Goal: Information Seeking & Learning: Learn about a topic

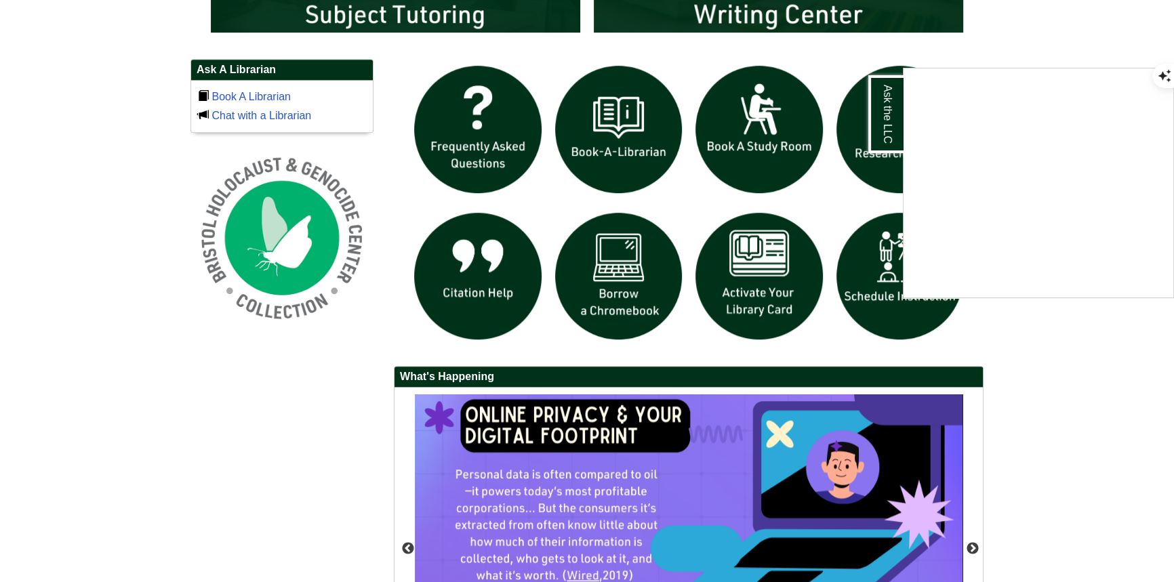
scroll to position [1138, 0]
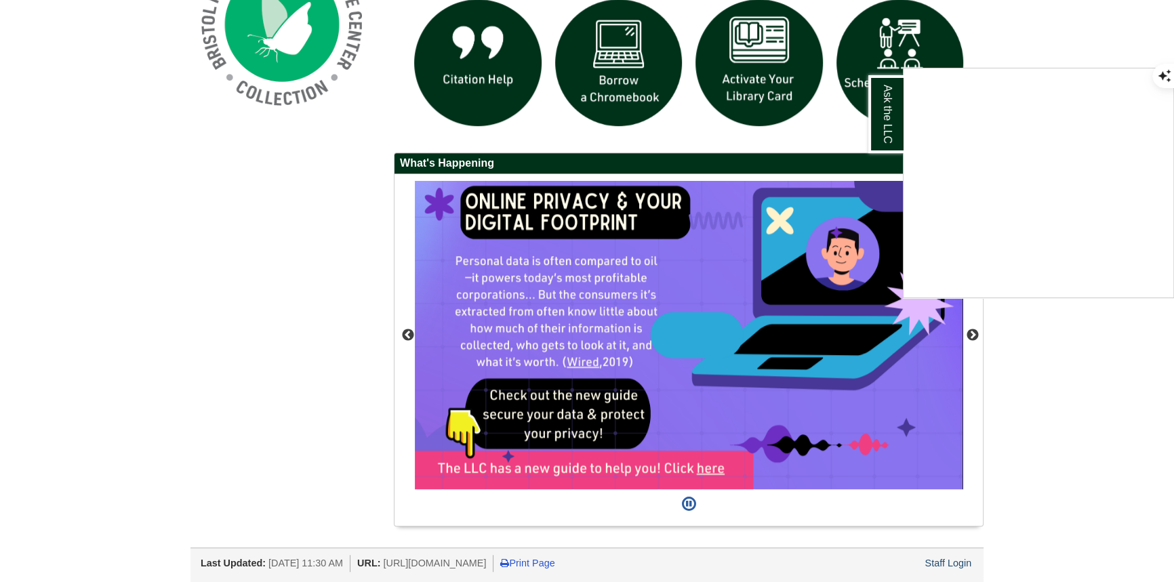
drag, startPoint x: 941, startPoint y: 561, endPoint x: 939, endPoint y: 569, distance: 7.9
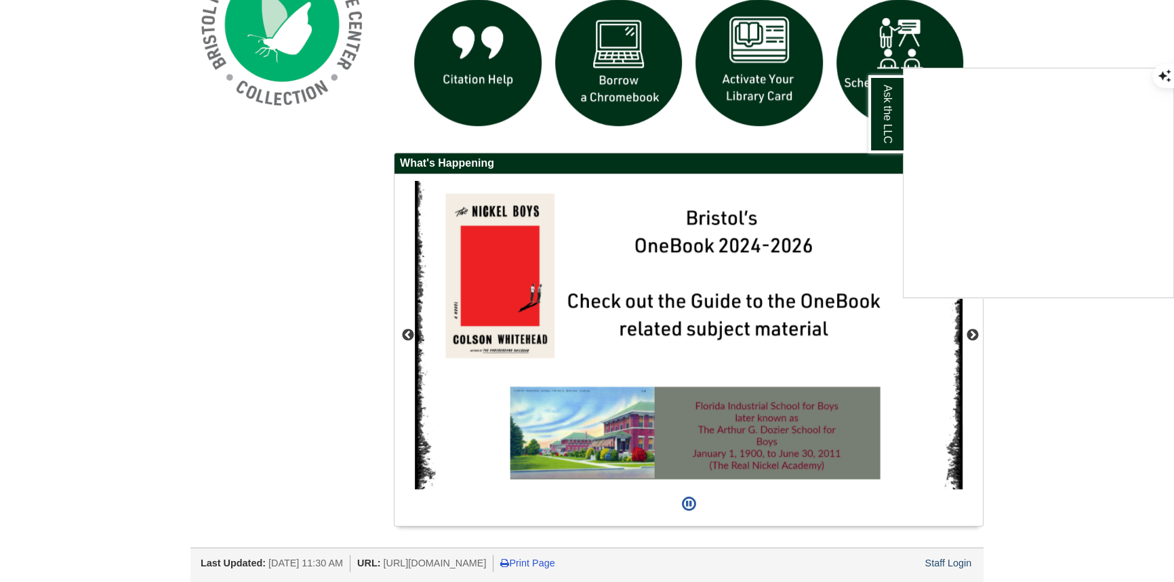
drag, startPoint x: 939, startPoint y: 569, endPoint x: 903, endPoint y: 570, distance: 35.9
click at [870, 561] on div "Ask the LLC" at bounding box center [587, 291] width 1174 height 582
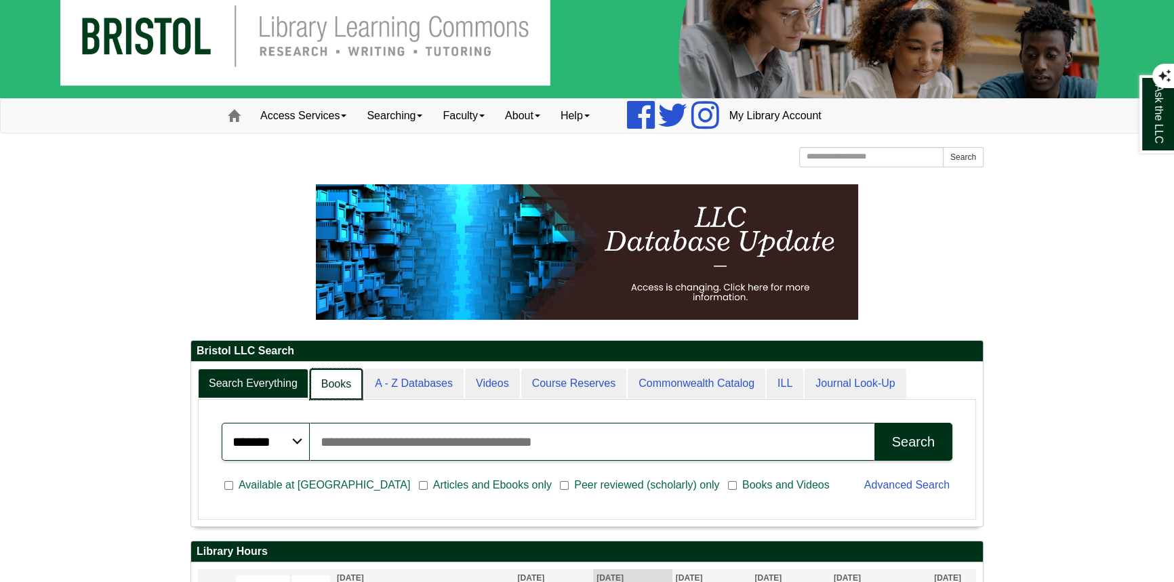
scroll to position [7, 7]
click at [342, 388] on link "Books" at bounding box center [336, 385] width 53 height 32
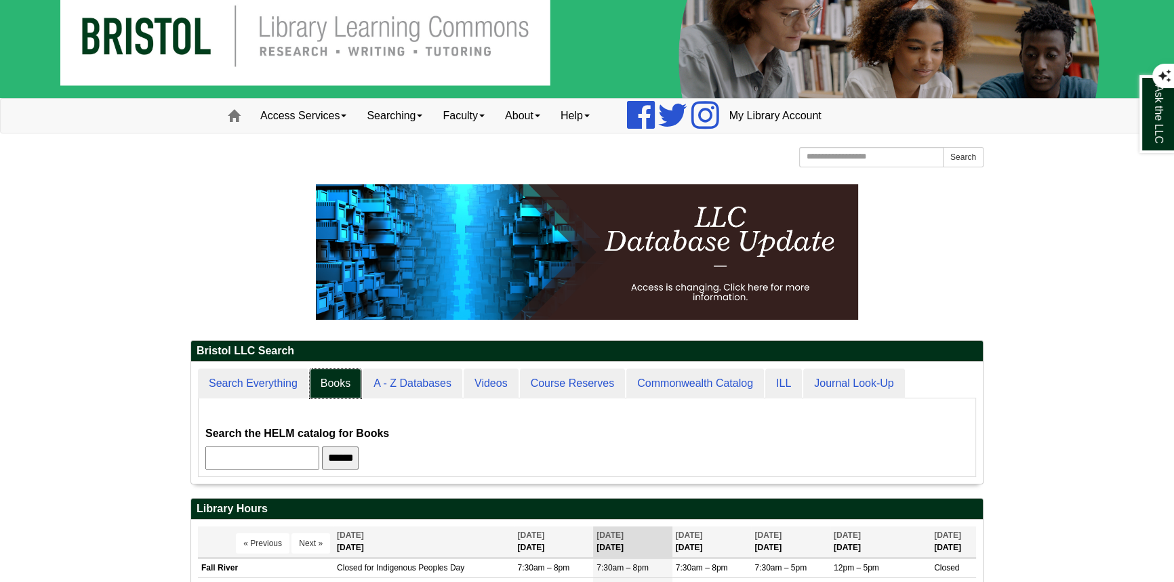
scroll to position [122, 792]
click at [304, 458] on input "text" at bounding box center [262, 458] width 114 height 23
paste input "**********"
type input "**********"
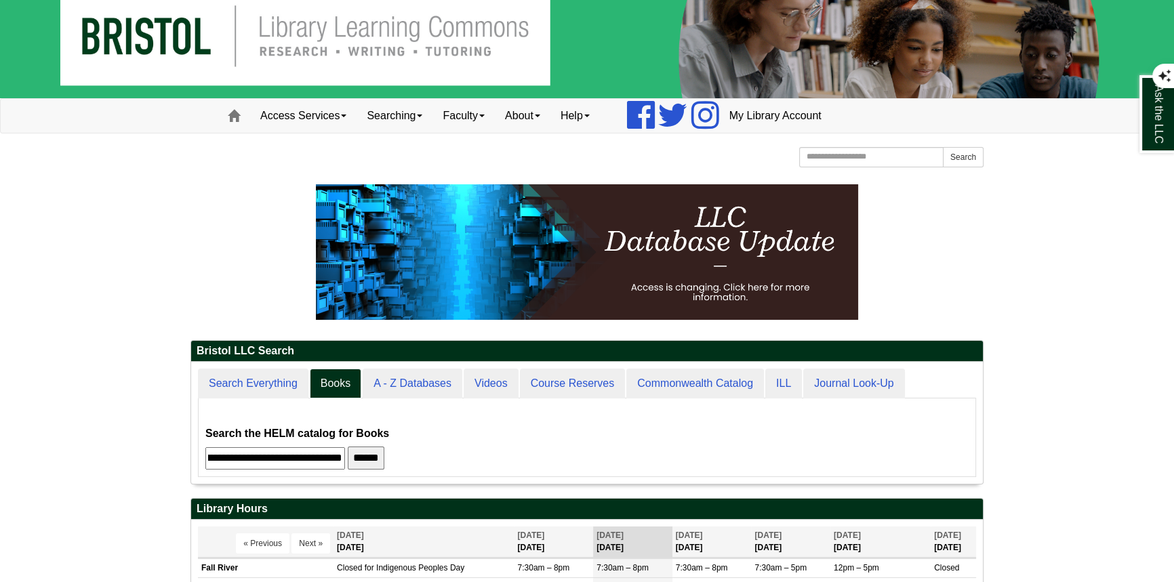
click at [357, 456] on input "******" at bounding box center [366, 458] width 37 height 23
drag, startPoint x: 209, startPoint y: 457, endPoint x: 366, endPoint y: 455, distance: 156.7
click at [366, 455] on form "**********" at bounding box center [587, 446] width 764 height 45
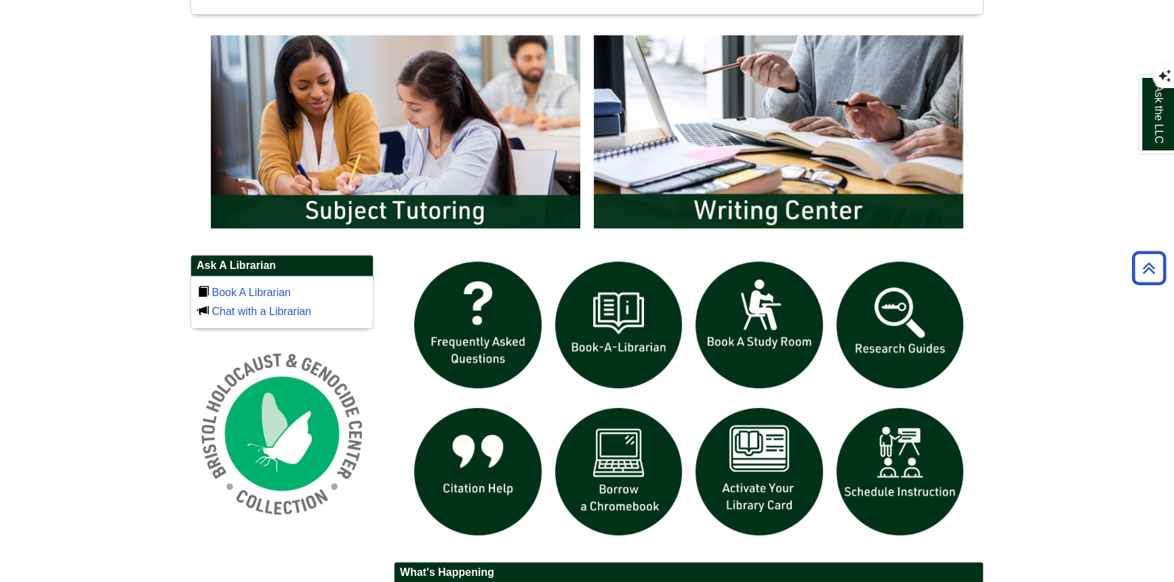
scroll to position [706, 0]
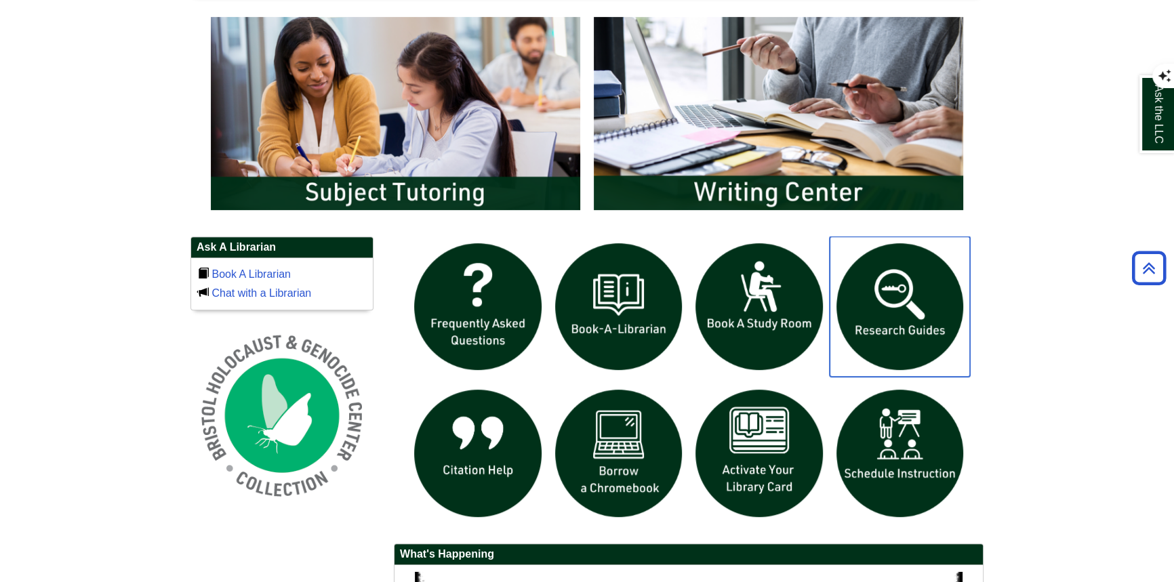
click at [902, 316] on img "slideshow" at bounding box center [900, 307] width 141 height 141
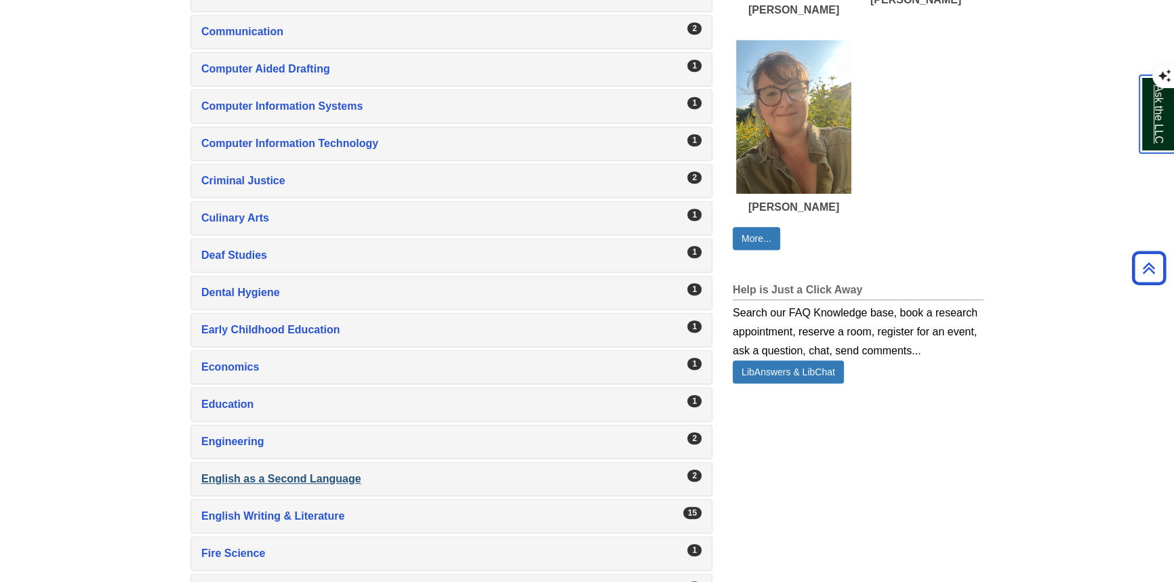
scroll to position [924, 0]
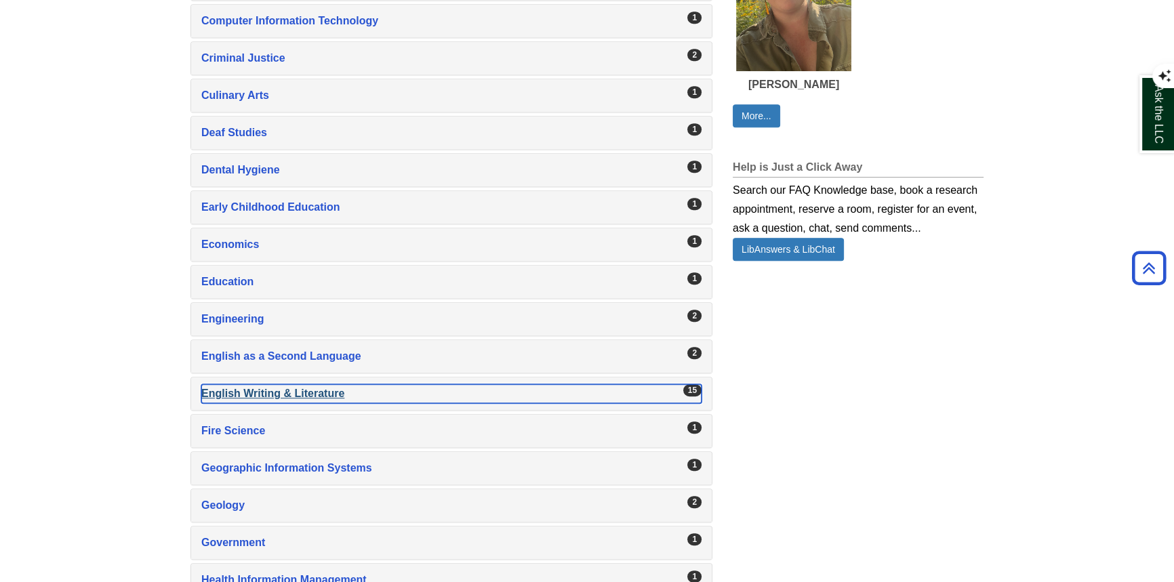
click at [237, 391] on div "English Writing & Literature , 15 guides" at bounding box center [451, 393] width 500 height 19
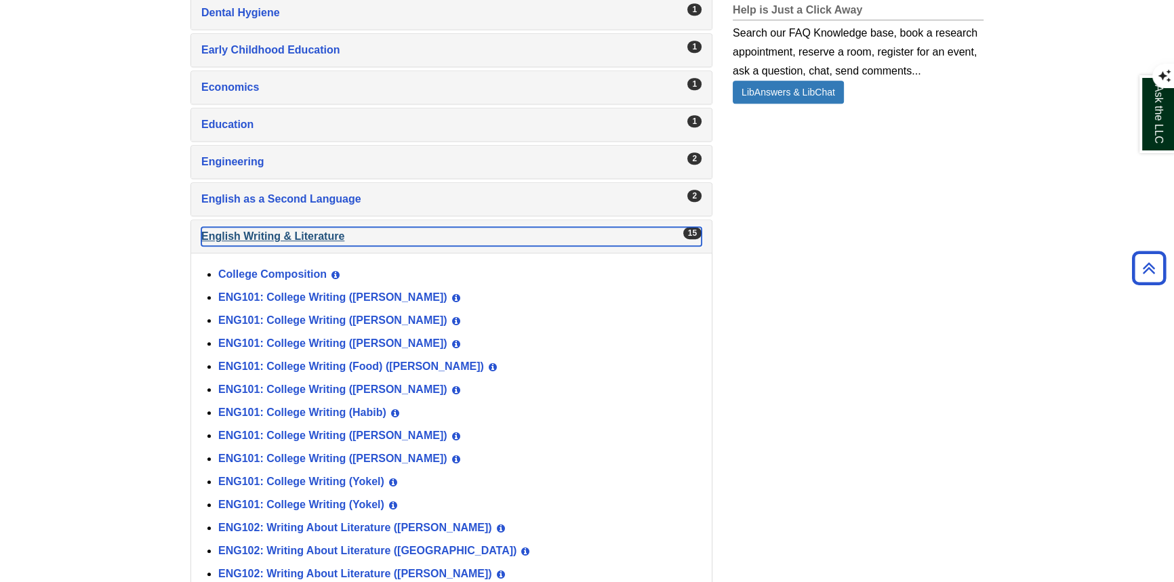
scroll to position [1109, 0]
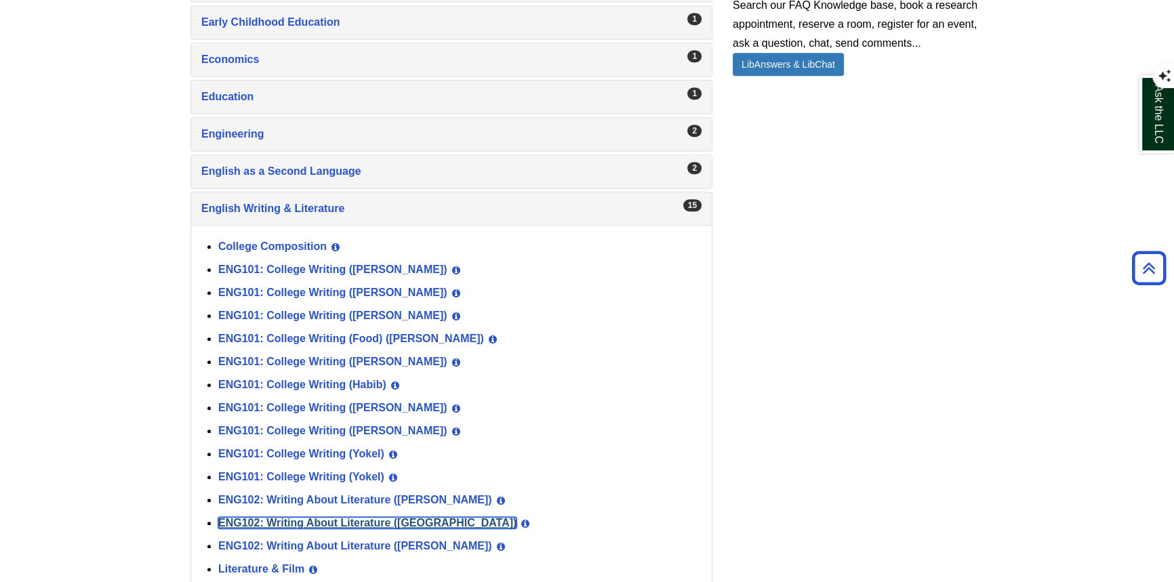
click at [231, 517] on link "ENG102: Writing About Literature ([GEOGRAPHIC_DATA])" at bounding box center [367, 523] width 298 height 12
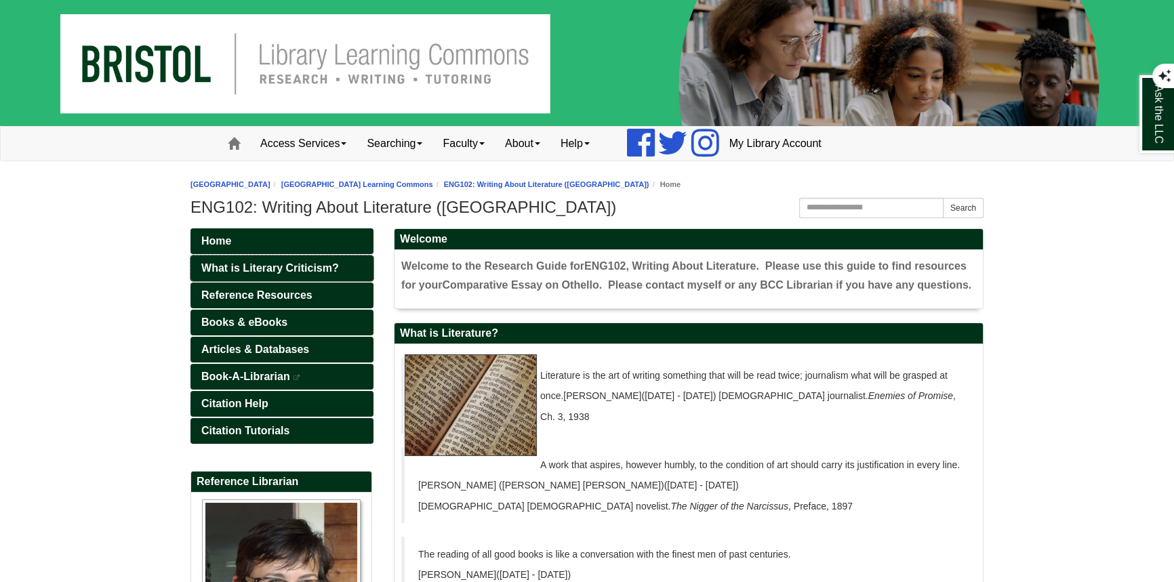
click at [243, 269] on span "What is Literary Criticism?" at bounding box center [270, 268] width 138 height 12
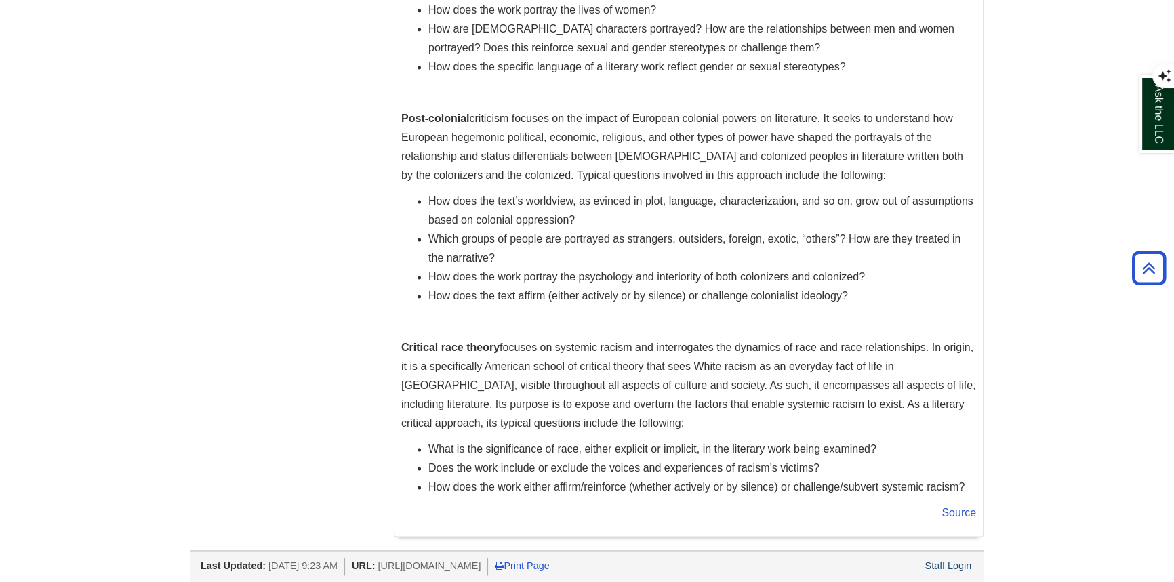
scroll to position [1870, 0]
